Goal: Task Accomplishment & Management: Use online tool/utility

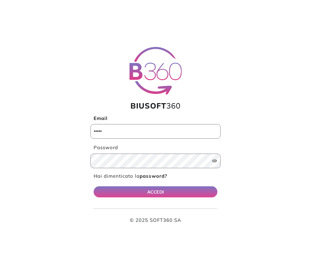
click at [100, 133] on input "Email" at bounding box center [155, 131] width 130 height 15
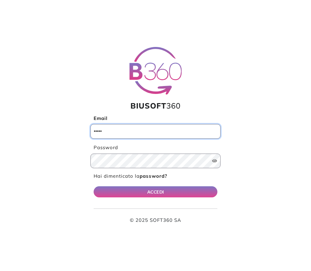
type input "**********"
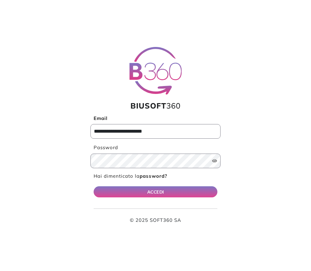
click at [94, 186] on button "ACCEDI" at bounding box center [156, 191] width 124 height 11
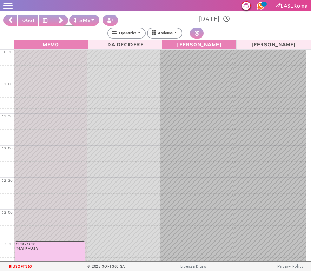
select select "*"
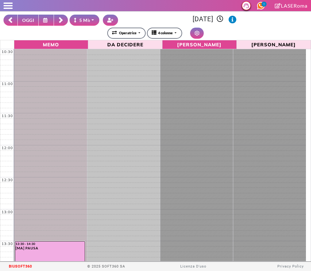
click at [60, 18] on rect at bounding box center [61, 19] width 4 height 4
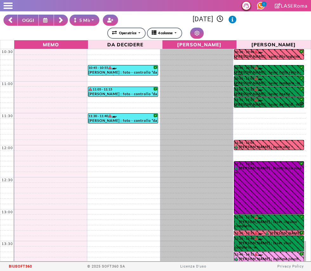
click at [46, 20] on icon at bounding box center [46, 20] width 6 height 5
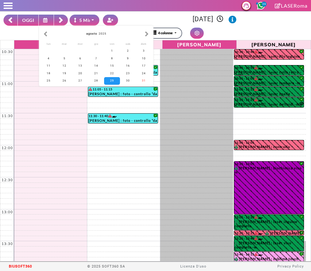
click at [143, 30] on div "[DATE]" at bounding box center [96, 33] width 111 height 13
click at [145, 35] on button "button" at bounding box center [146, 33] width 7 height 7
click at [64, 51] on div "2" at bounding box center [64, 50] width 16 height 7
type input "**********"
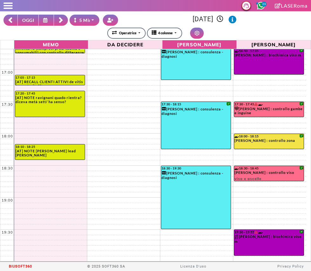
scroll to position [395, 0]
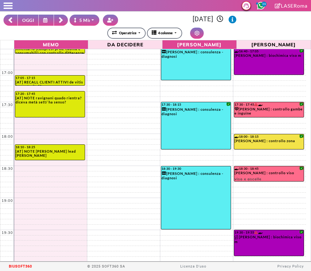
click at [62, 20] on rect at bounding box center [61, 19] width 4 height 4
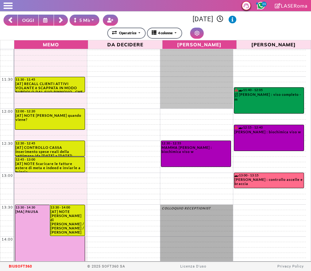
scroll to position [39, 0]
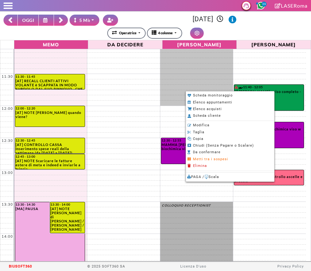
click at [64, 19] on div at bounding box center [155, 135] width 311 height 271
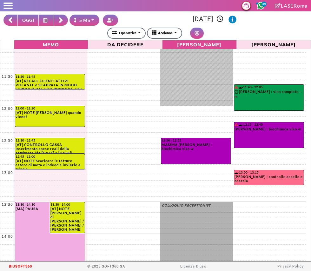
click at [60, 18] on rect at bounding box center [61, 19] width 4 height 4
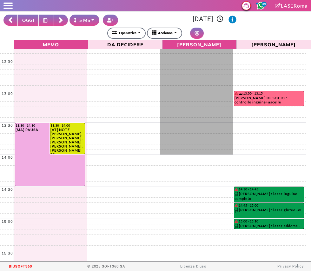
scroll to position [114, 0]
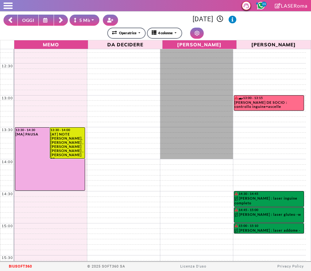
click at [62, 20] on rect at bounding box center [61, 19] width 4 height 4
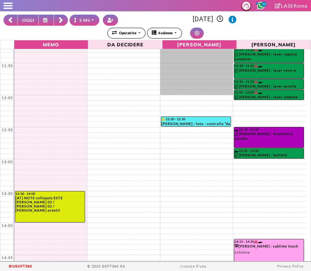
scroll to position [0, 0]
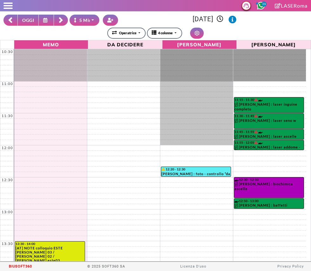
click at [61, 21] on rect at bounding box center [61, 21] width 4 height 4
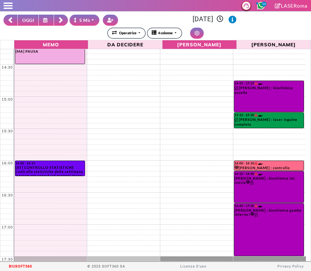
scroll to position [239, 0]
